Goal: Task Accomplishment & Management: Manage account settings

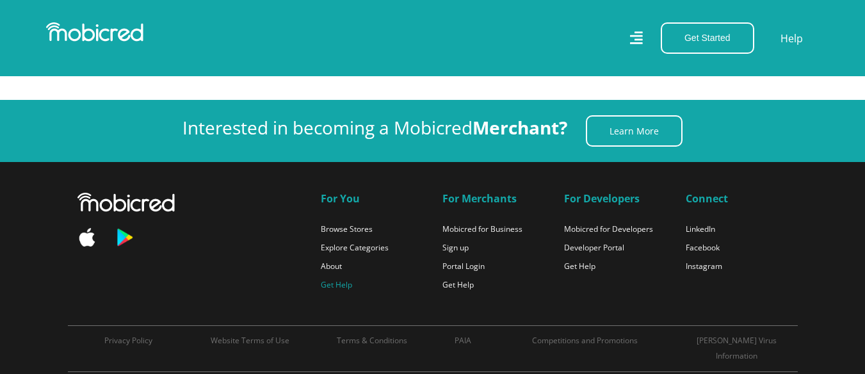
scroll to position [0, 2373]
click at [348, 280] on link "Get Help" at bounding box center [336, 284] width 31 height 11
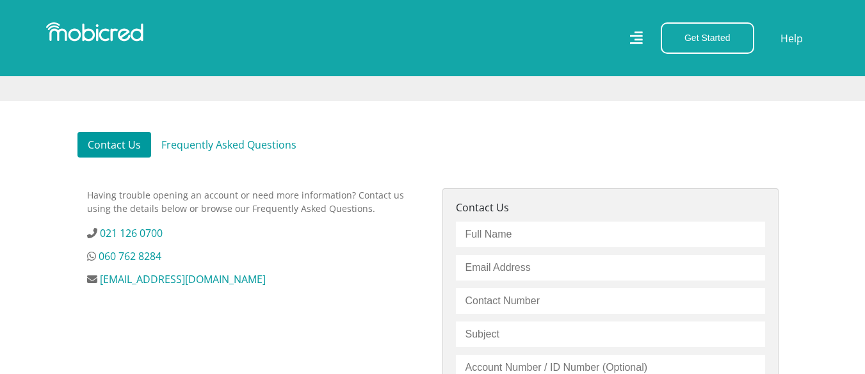
scroll to position [363, 0]
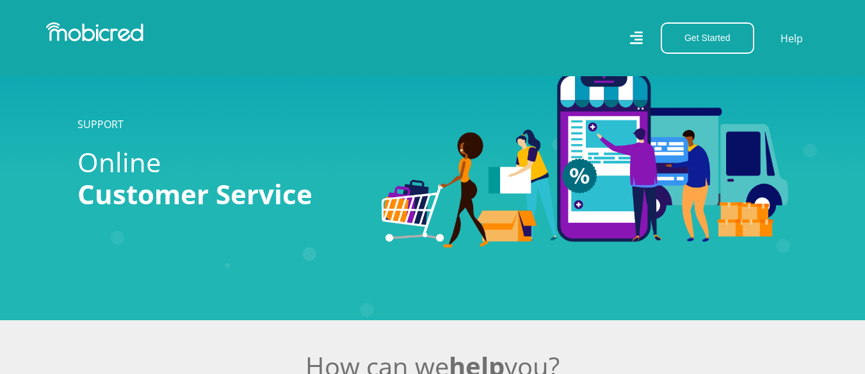
scroll to position [363, 0]
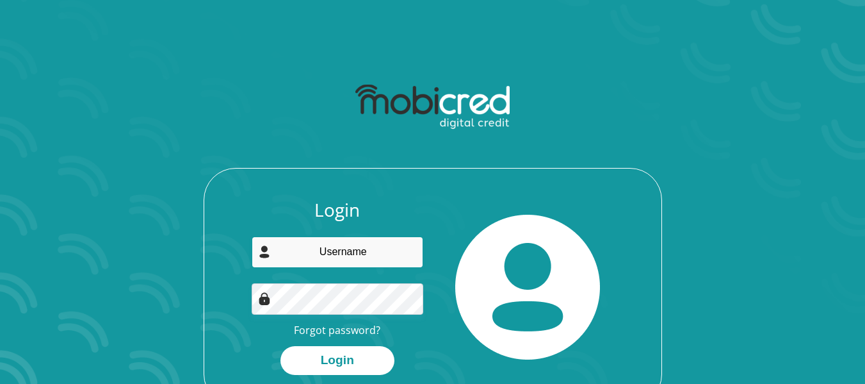
click at [355, 253] on input "email" at bounding box center [338, 251] width 172 height 31
type input "[EMAIL_ADDRESS][DOMAIN_NAME]"
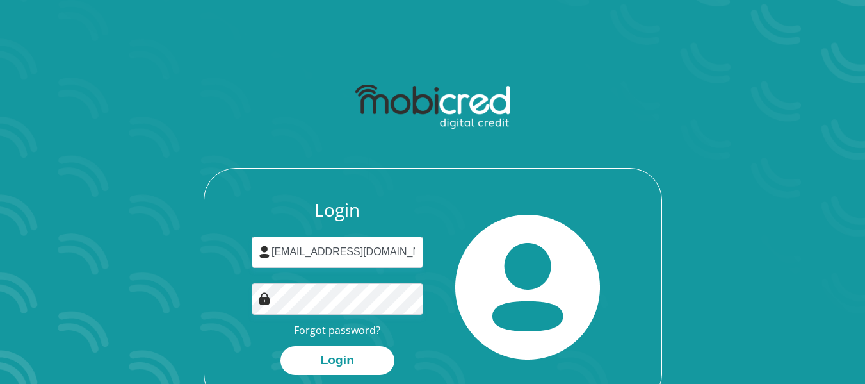
click at [345, 326] on link "Forgot password?" at bounding box center [337, 330] width 86 height 14
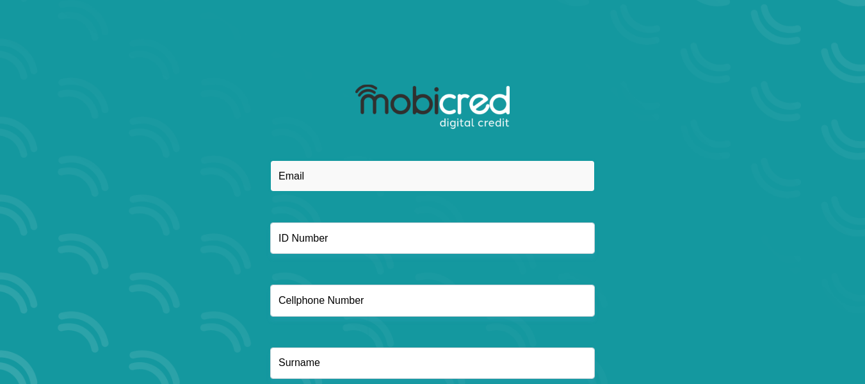
click at [357, 174] on input "email" at bounding box center [432, 175] width 325 height 31
type input "[EMAIL_ADDRESS][DOMAIN_NAME]"
type input "0729967148"
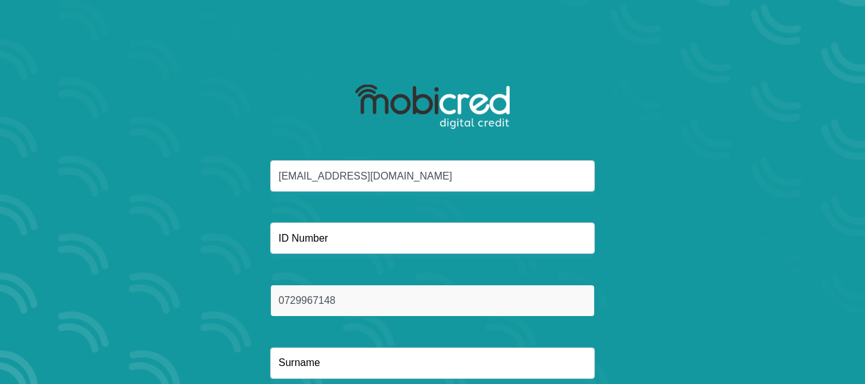
type input "Ntamo"
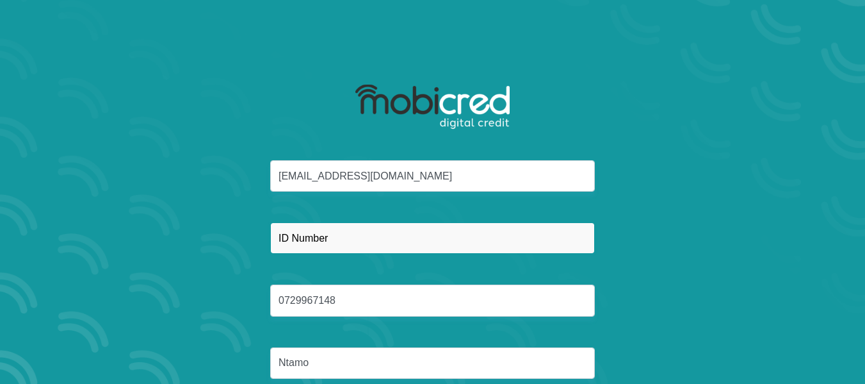
click at [353, 234] on input "text" at bounding box center [432, 237] width 325 height 31
type input "8307175881086"
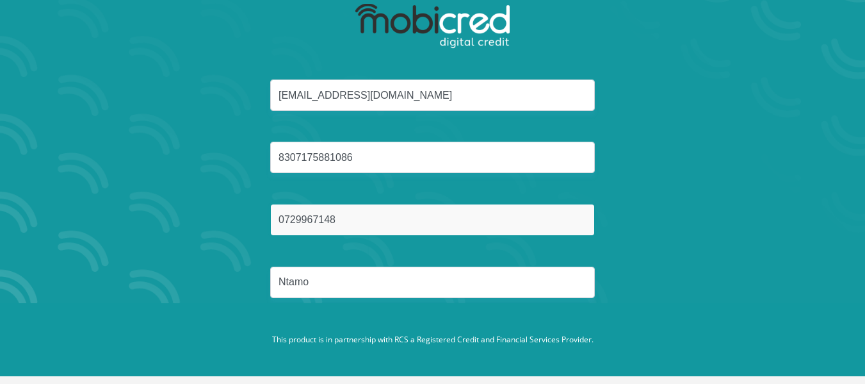
scroll to position [85, 0]
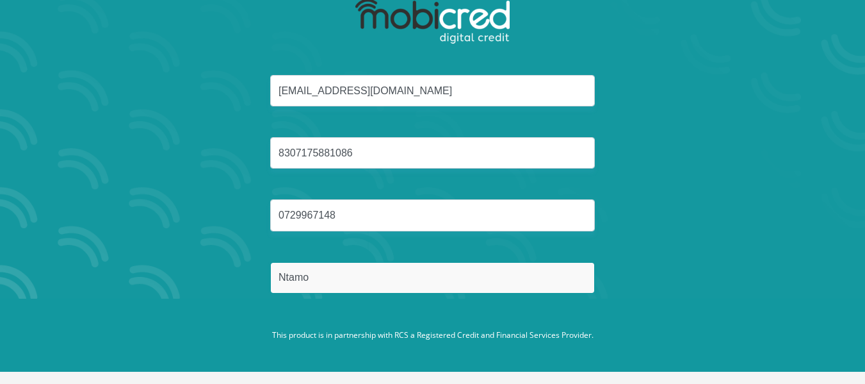
click at [358, 283] on input "Ntamo" at bounding box center [432, 277] width 325 height 31
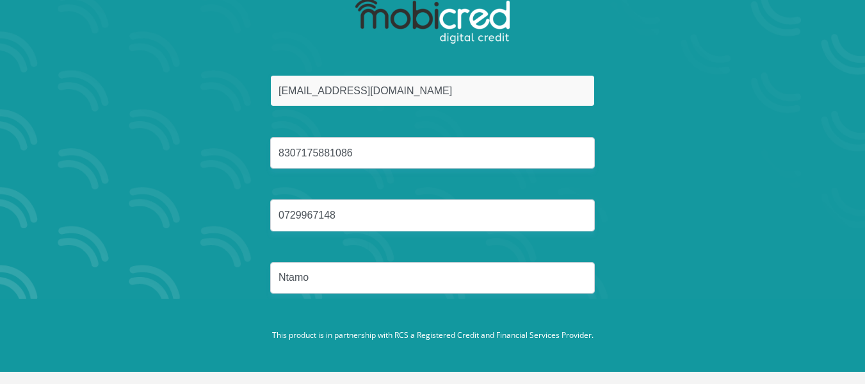
click at [405, 98] on input "[EMAIL_ADDRESS][DOMAIN_NAME]" at bounding box center [432, 90] width 325 height 31
drag, startPoint x: 448, startPoint y: 96, endPoint x: 212, endPoint y: 80, distance: 236.2
click at [212, 80] on div "[EMAIL_ADDRESS][DOMAIN_NAME] 8307175881086 0729967148 [GEOGRAPHIC_DATA]" at bounding box center [433, 199] width 688 height 249
type input "[EMAIL_ADDRESS][DOMAIN_NAME]"
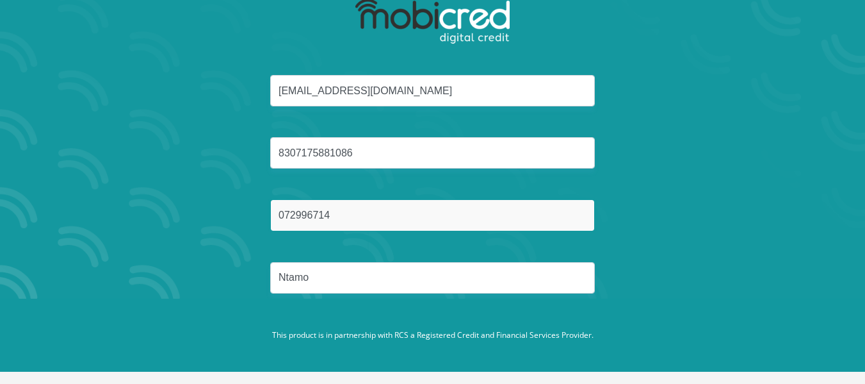
type input "0729967148"
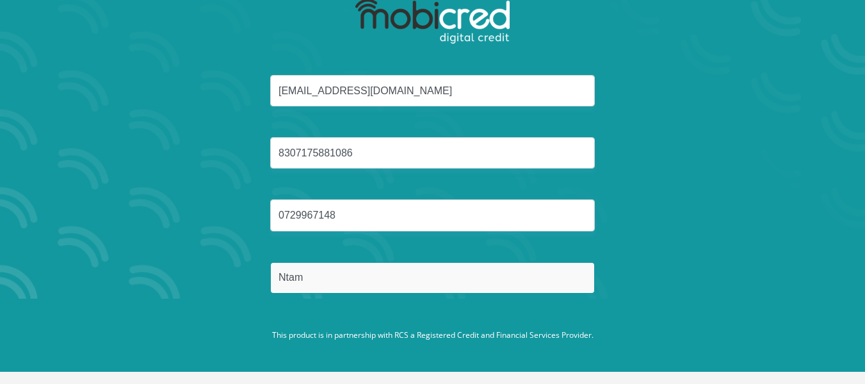
type input "Ntamo"
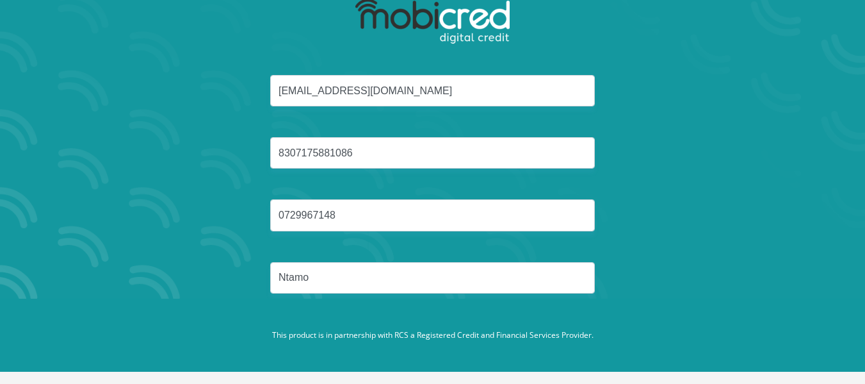
click at [319, 324] on button "Reset Password" at bounding box center [432, 338] width 227 height 29
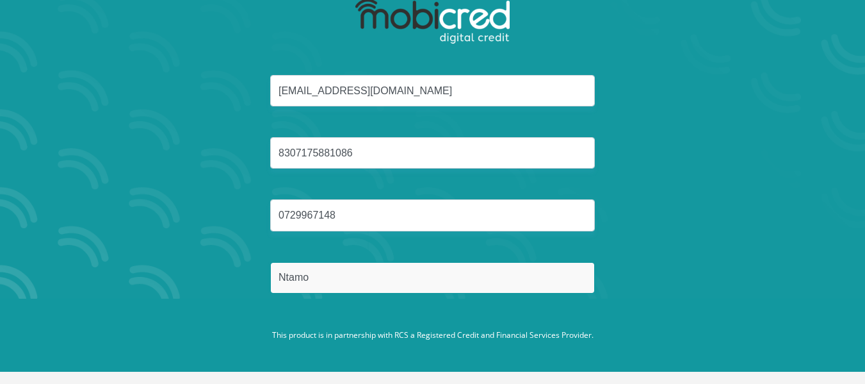
click at [396, 284] on input "Ntamo" at bounding box center [432, 277] width 325 height 31
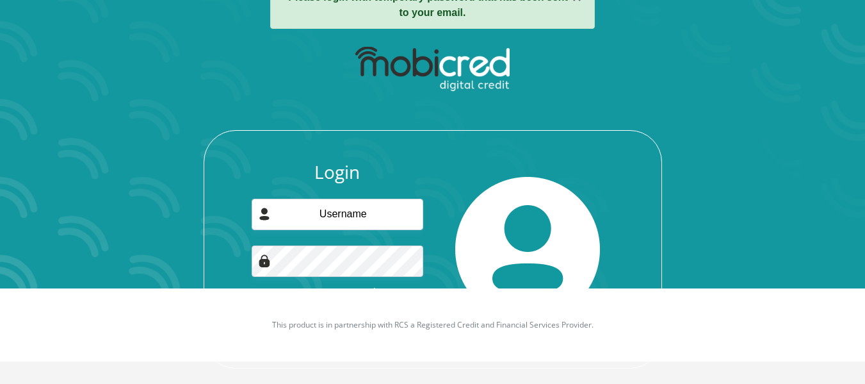
scroll to position [110, 0]
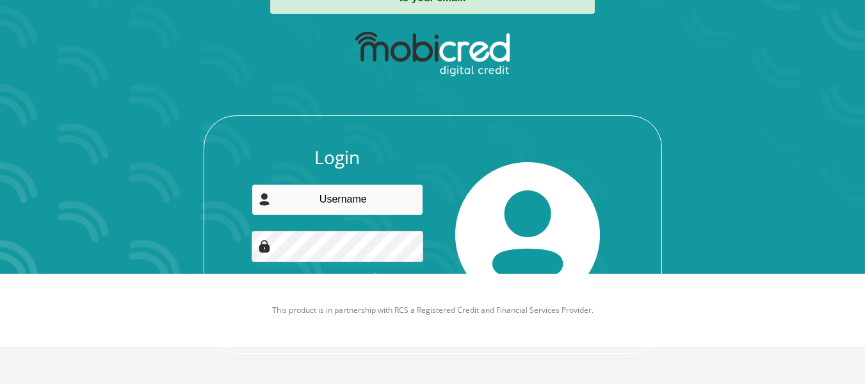
click at [339, 206] on input "email" at bounding box center [338, 199] width 172 height 31
type input "molefe.ntamo@gmail.com"
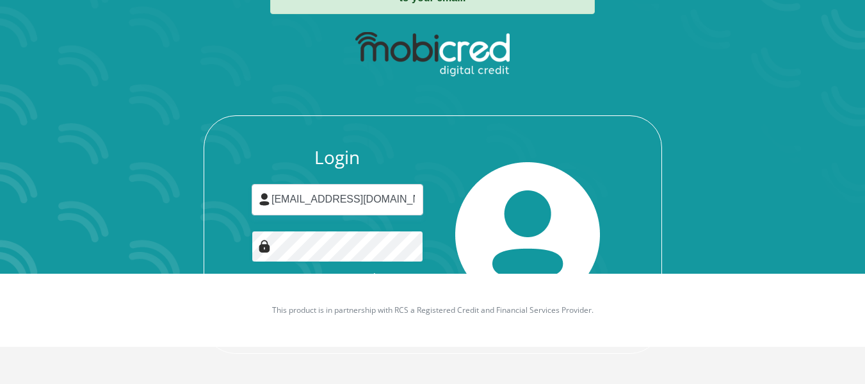
click at [280, 293] on button "Login" at bounding box center [337, 307] width 114 height 29
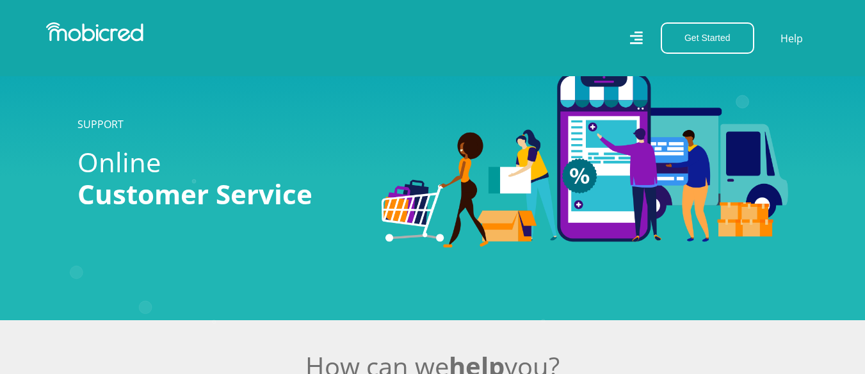
scroll to position [363, 0]
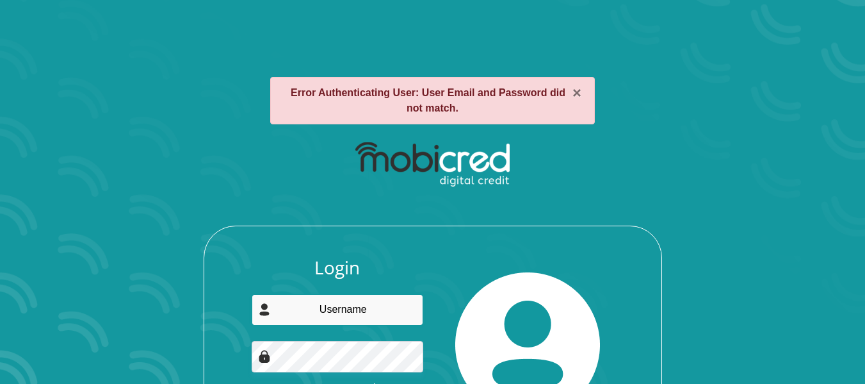
click at [331, 308] on input "email" at bounding box center [338, 309] width 172 height 31
type input "molefe.ntamo@gmail.com"
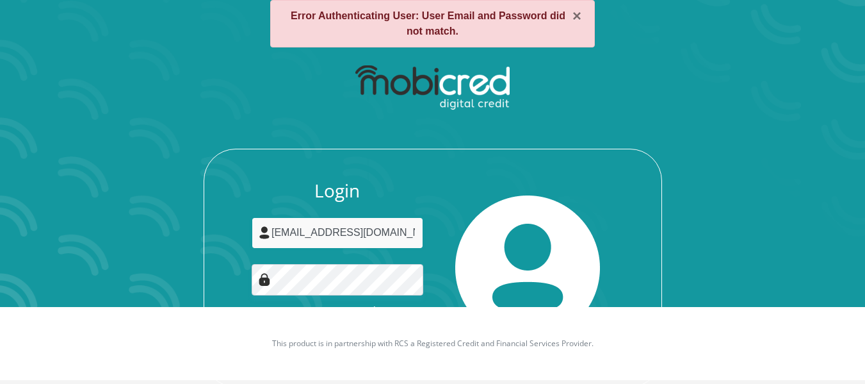
scroll to position [85, 0]
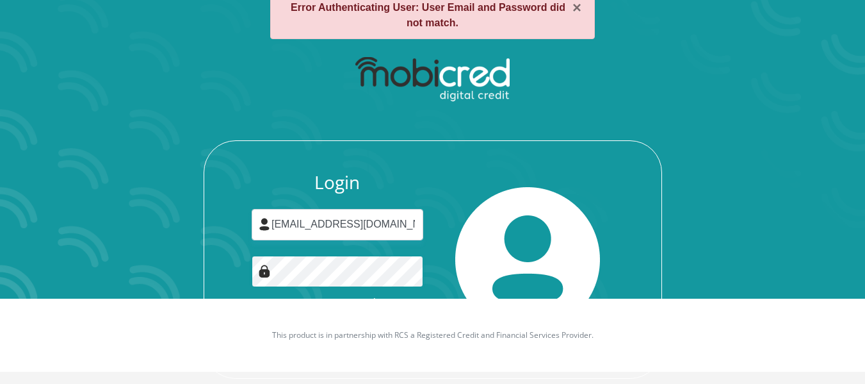
click at [280, 318] on button "Login" at bounding box center [337, 332] width 114 height 29
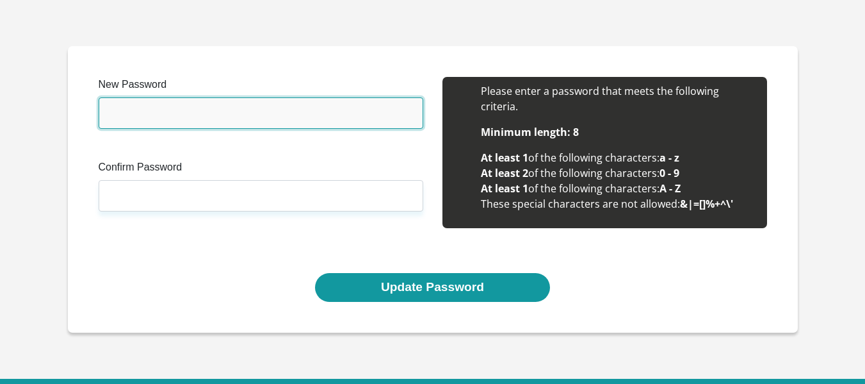
click at [185, 101] on input "New Password" at bounding box center [261, 112] width 325 height 31
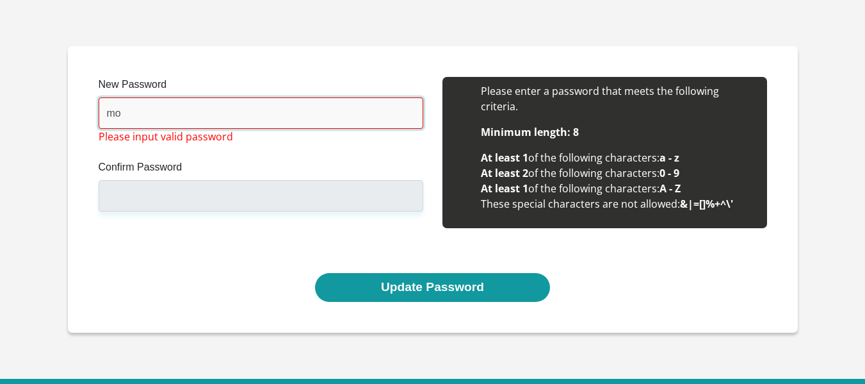
type input "m"
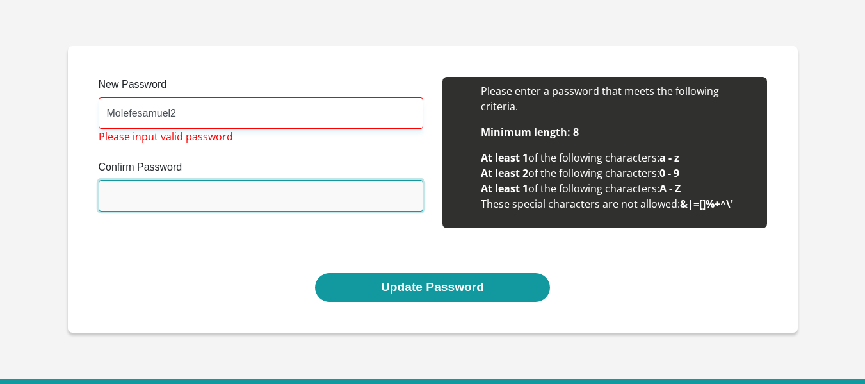
click at [150, 188] on input "Confirm Password" at bounding box center [261, 195] width 325 height 31
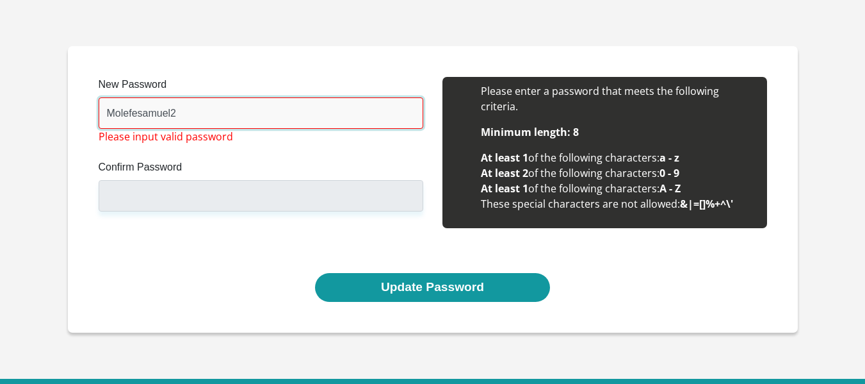
click at [171, 111] on input "Molefesamuel2" at bounding box center [261, 112] width 325 height 31
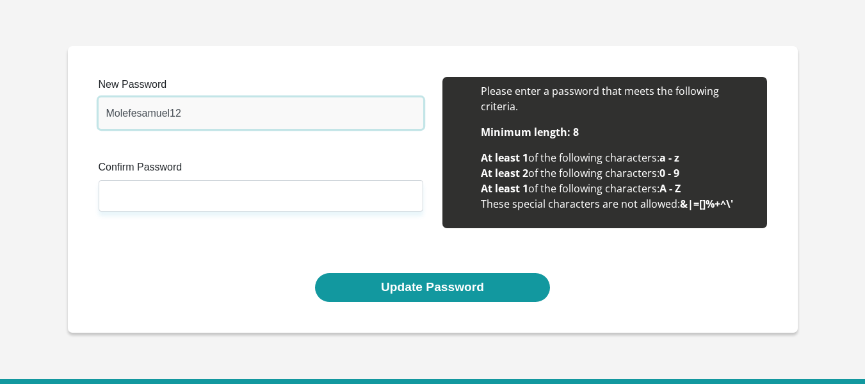
type input "Molefesamuel12"
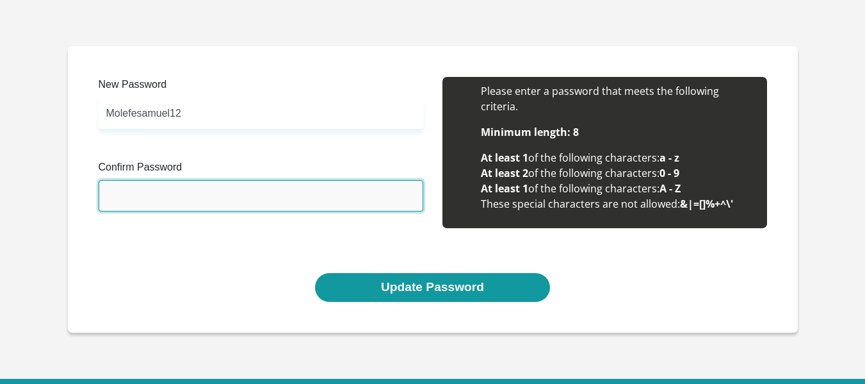
click at [152, 196] on input "Confirm Password" at bounding box center [261, 195] width 325 height 31
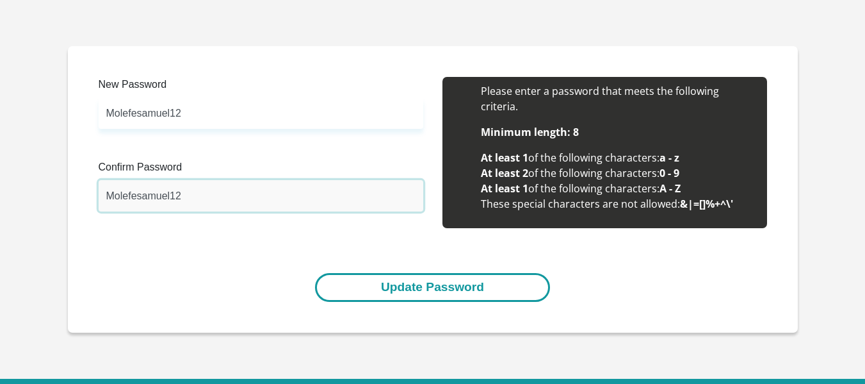
type input "Molefesamuel12"
click at [400, 285] on button "Update Password" at bounding box center [432, 287] width 235 height 29
